Goal: Task Accomplishment & Management: Complete application form

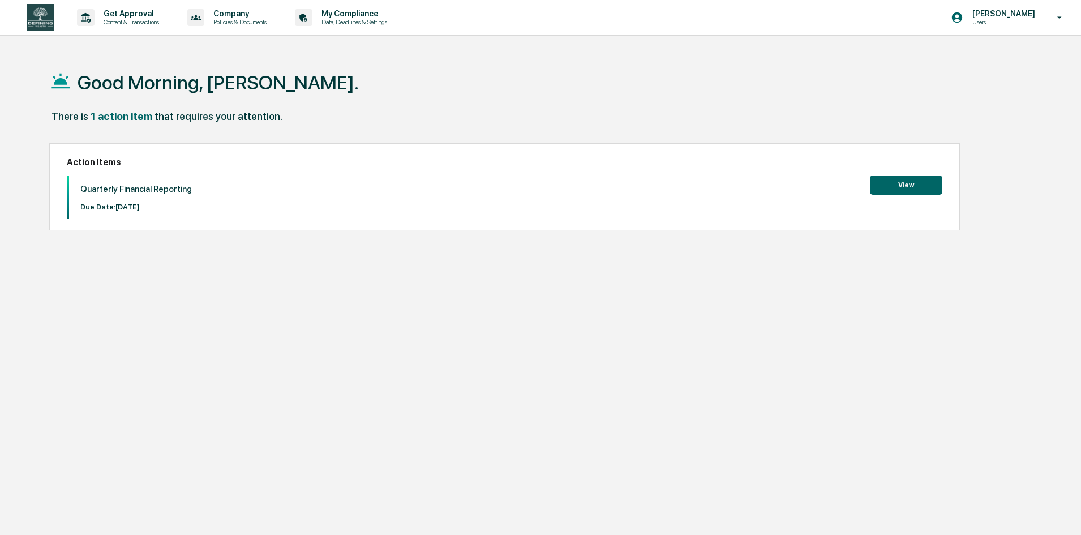
click at [901, 187] on button "View" at bounding box center [906, 185] width 72 height 19
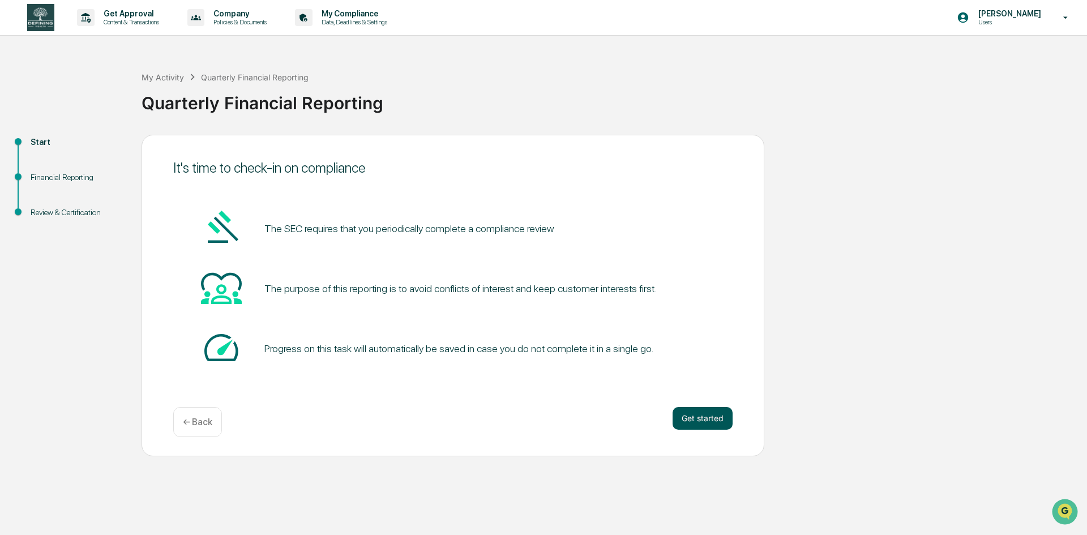
click at [701, 412] on button "Get started" at bounding box center [703, 418] width 60 height 23
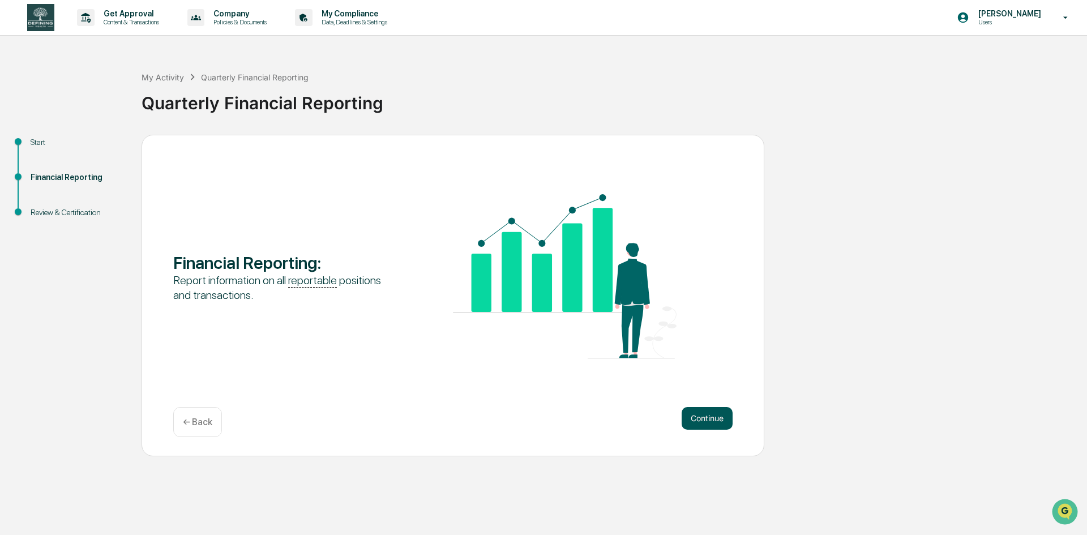
click at [703, 417] on button "Continue" at bounding box center [707, 418] width 51 height 23
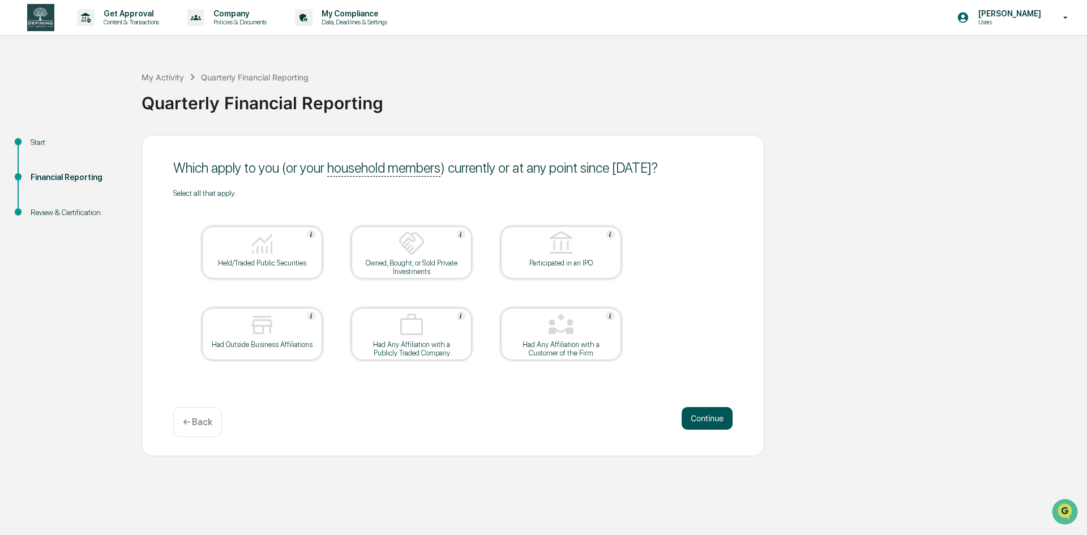
click at [696, 417] on button "Continue" at bounding box center [707, 418] width 51 height 23
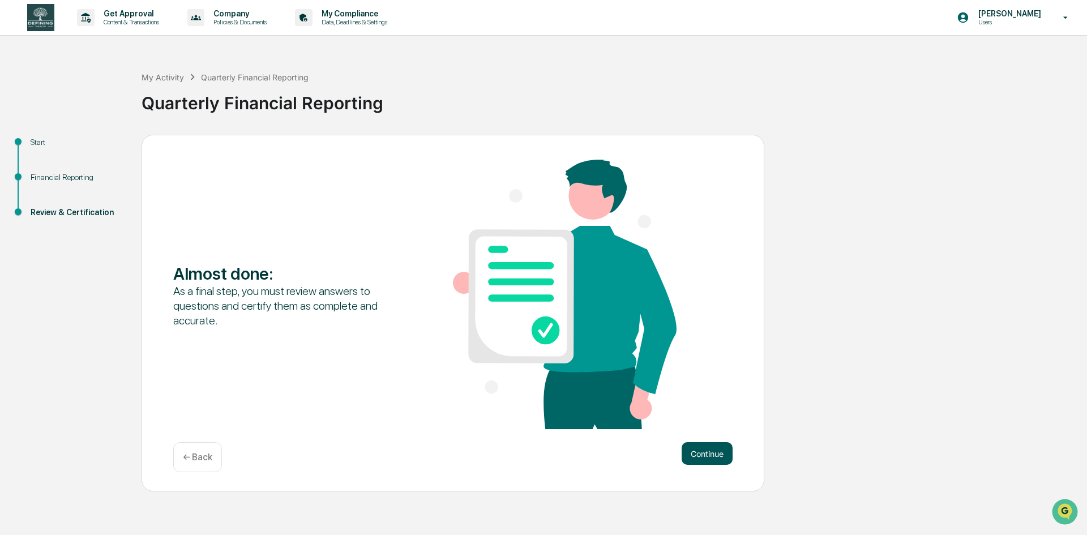
click at [707, 459] on button "Continue" at bounding box center [707, 453] width 51 height 23
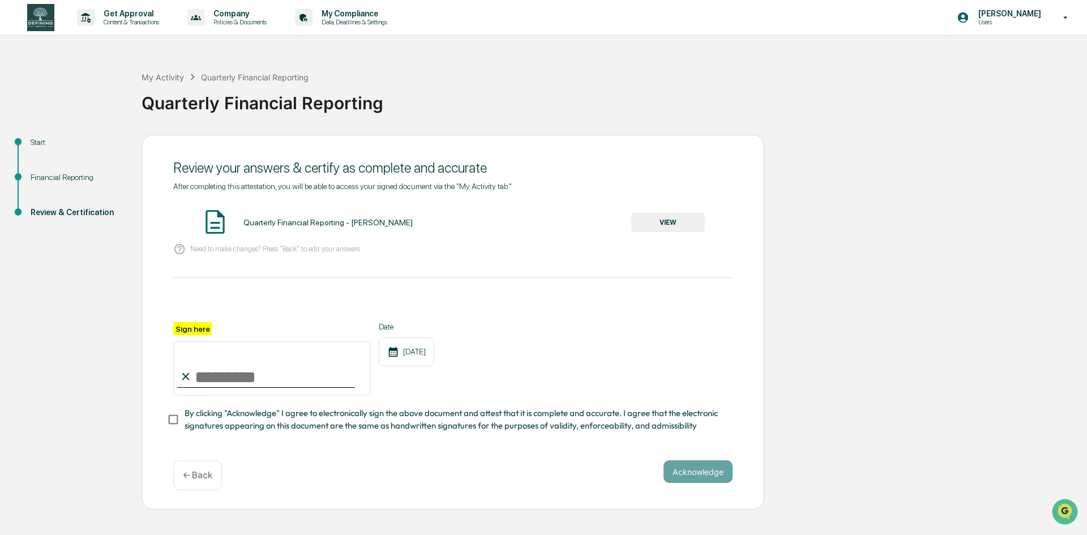
click at [243, 369] on input "Sign here" at bounding box center [272, 368] width 198 height 54
type input "**********"
click at [669, 233] on div "Quarterly Financial Reporting - [PERSON_NAME] VIEW" at bounding box center [452, 223] width 559 height 30
click at [671, 223] on button "VIEW" at bounding box center [668, 222] width 74 height 19
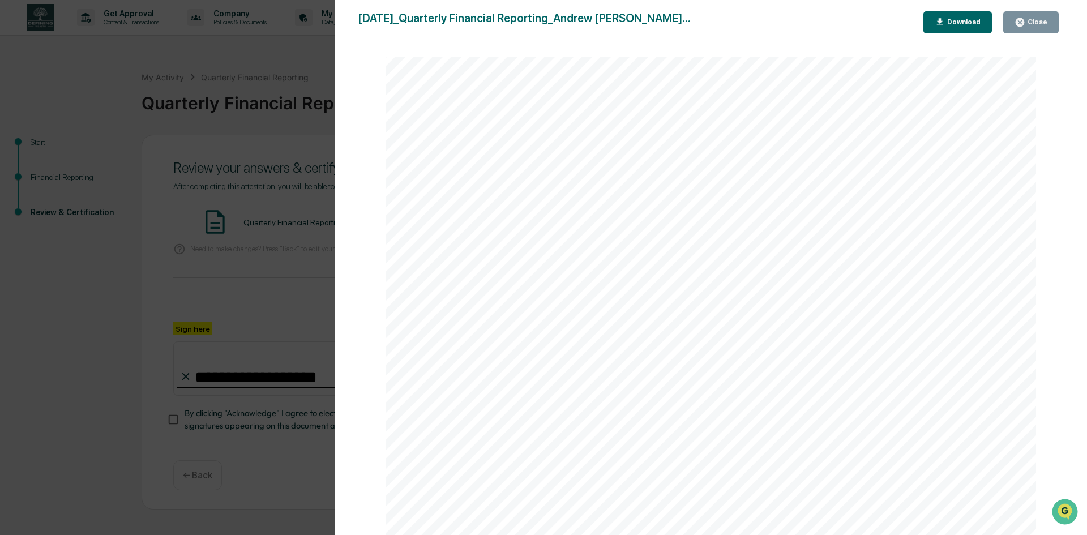
scroll to position [1423, 0]
click at [1021, 27] on icon "button" at bounding box center [1020, 22] width 11 height 11
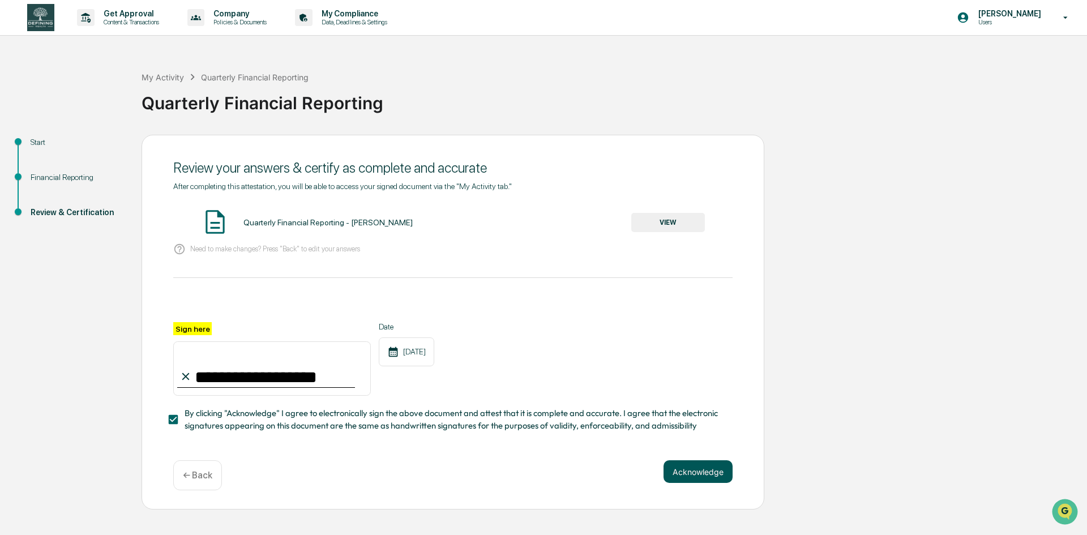
click at [704, 477] on button "Acknowledge" at bounding box center [698, 471] width 69 height 23
